Goal: Information Seeking & Learning: Check status

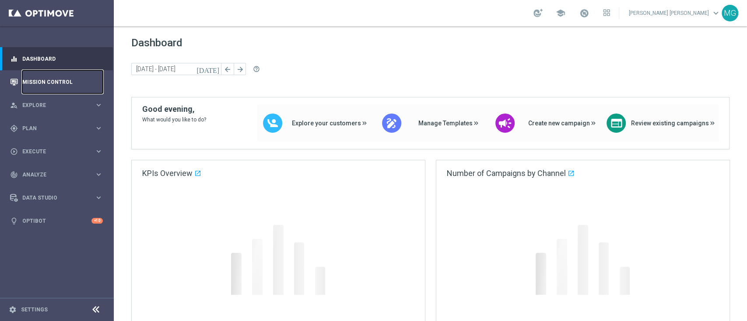
click at [47, 80] on link "Mission Control" at bounding box center [62, 81] width 80 height 23
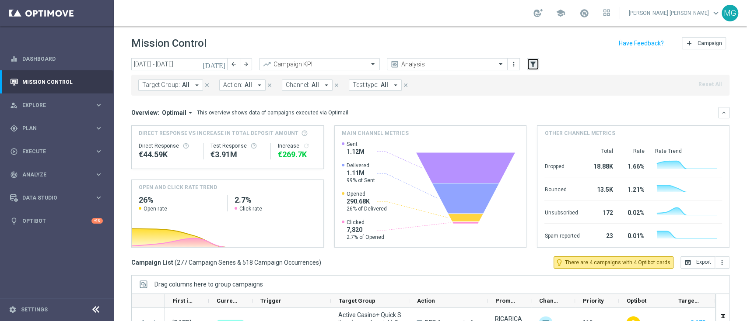
click at [528, 66] on button "filter_alt" at bounding box center [533, 64] width 12 height 12
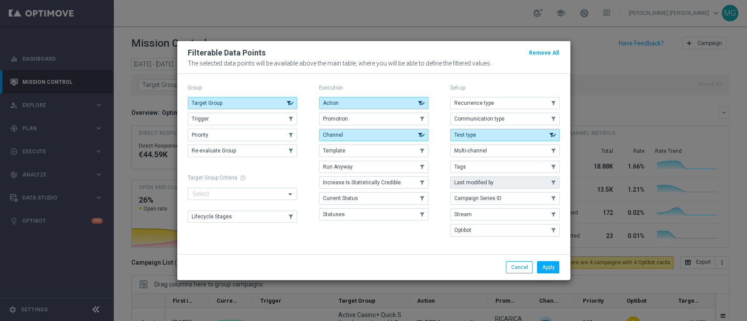
click at [492, 188] on button "Last modified by" at bounding box center [504, 183] width 109 height 12
click at [550, 269] on button "Apply" at bounding box center [548, 268] width 22 height 12
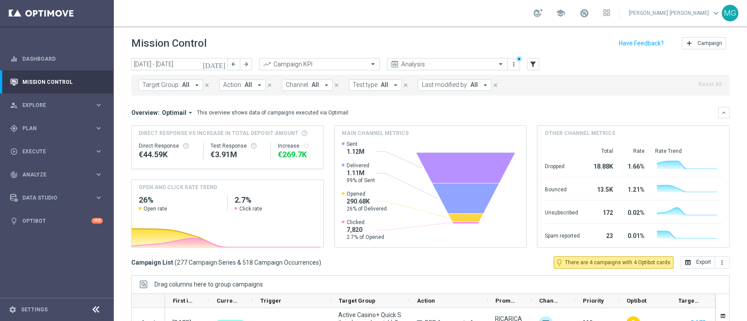
click at [452, 87] on span "Last modified by:" at bounding box center [445, 84] width 46 height 7
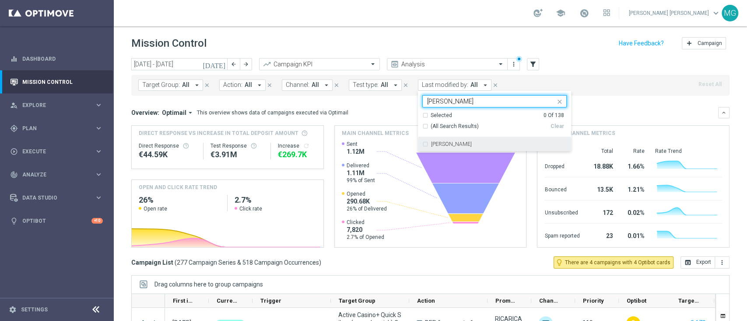
drag, startPoint x: 448, startPoint y: 146, endPoint x: 473, endPoint y: 145, distance: 25.4
click at [447, 146] on label "mariafrancesca visciano" at bounding box center [451, 144] width 41 height 5
type input "visci"
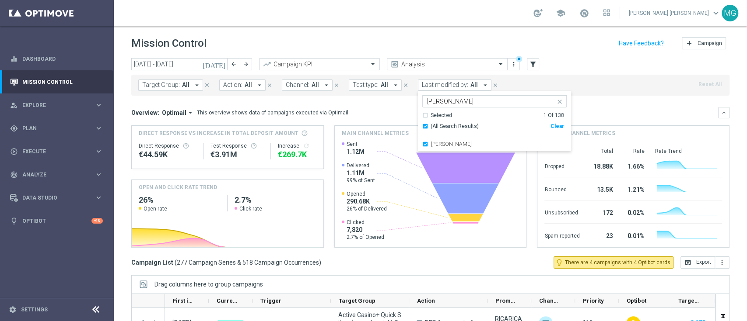
click at [601, 107] on div "Overview: Optimail arrow_drop_down This overview shows data of campaigns execut…" at bounding box center [430, 112] width 598 height 11
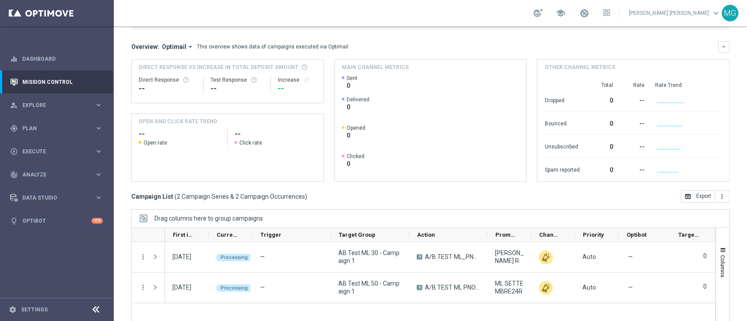
scroll to position [115, 0]
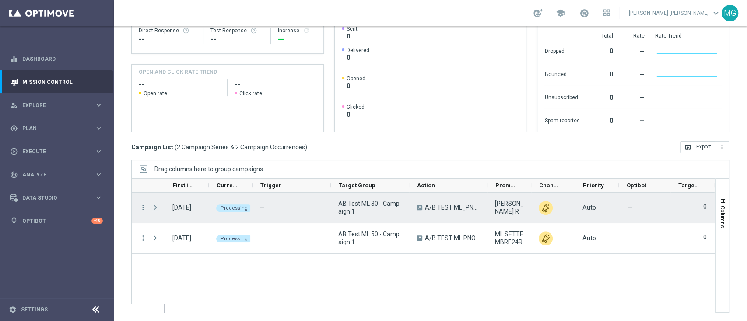
click at [155, 207] on span at bounding box center [155, 207] width 8 height 7
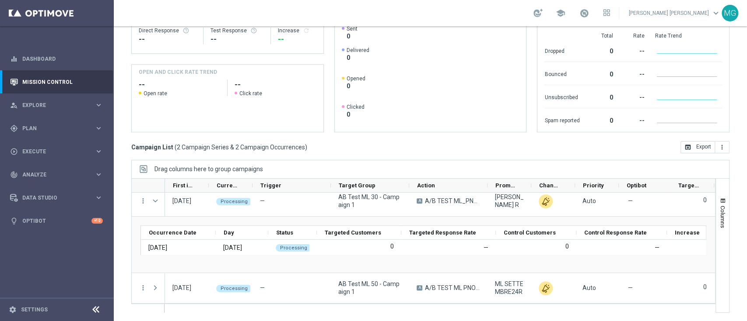
scroll to position [7, 0]
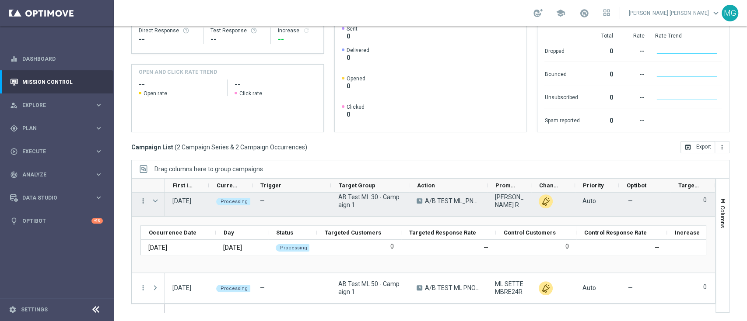
click at [141, 202] on icon "more_vert" at bounding box center [143, 201] width 8 height 8
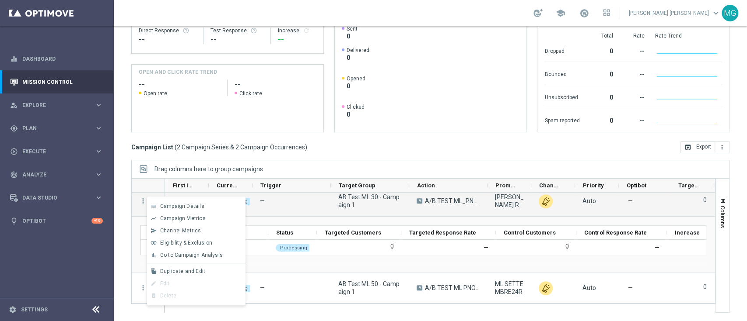
click at [307, 151] on div "Campaign List ( 2 Campaign Series & 2 Campaign Occurrences ) open_in_browser Ex…" at bounding box center [430, 147] width 598 height 12
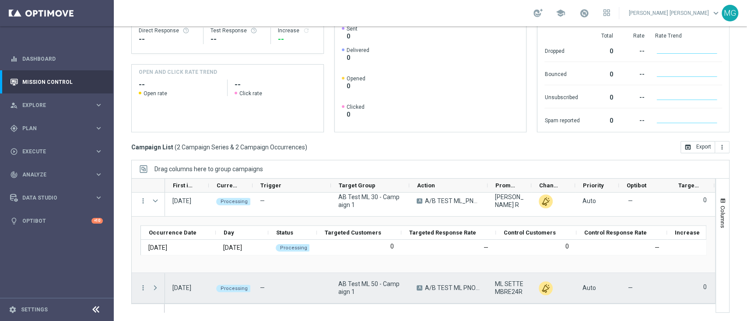
click at [153, 288] on span at bounding box center [155, 288] width 8 height 7
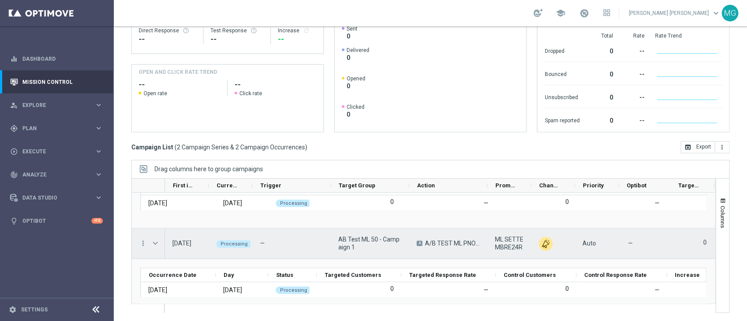
scroll to position [63, 0]
